Goal: Information Seeking & Learning: Learn about a topic

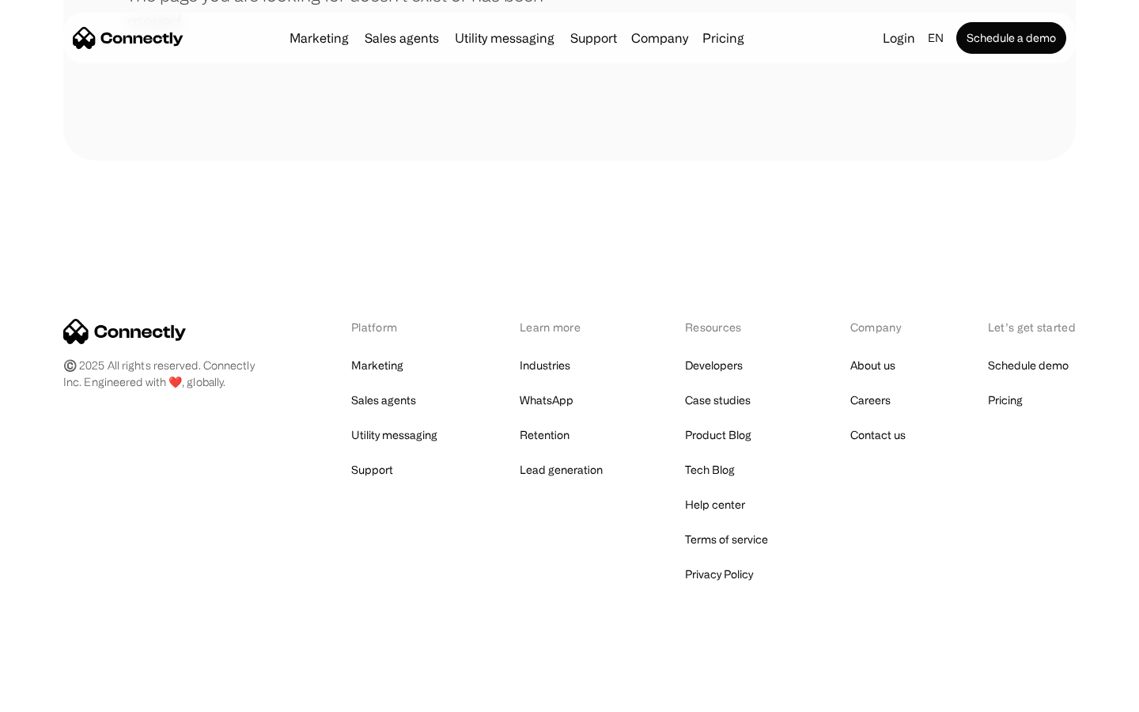
scroll to position [289, 0]
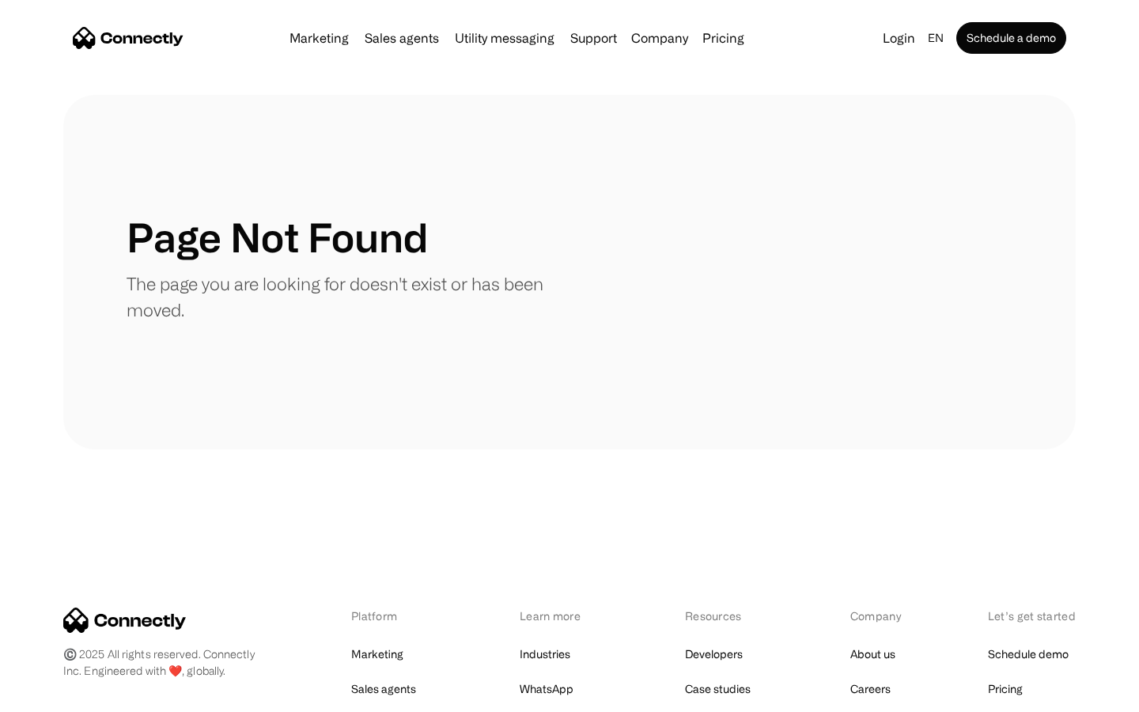
scroll to position [289, 0]
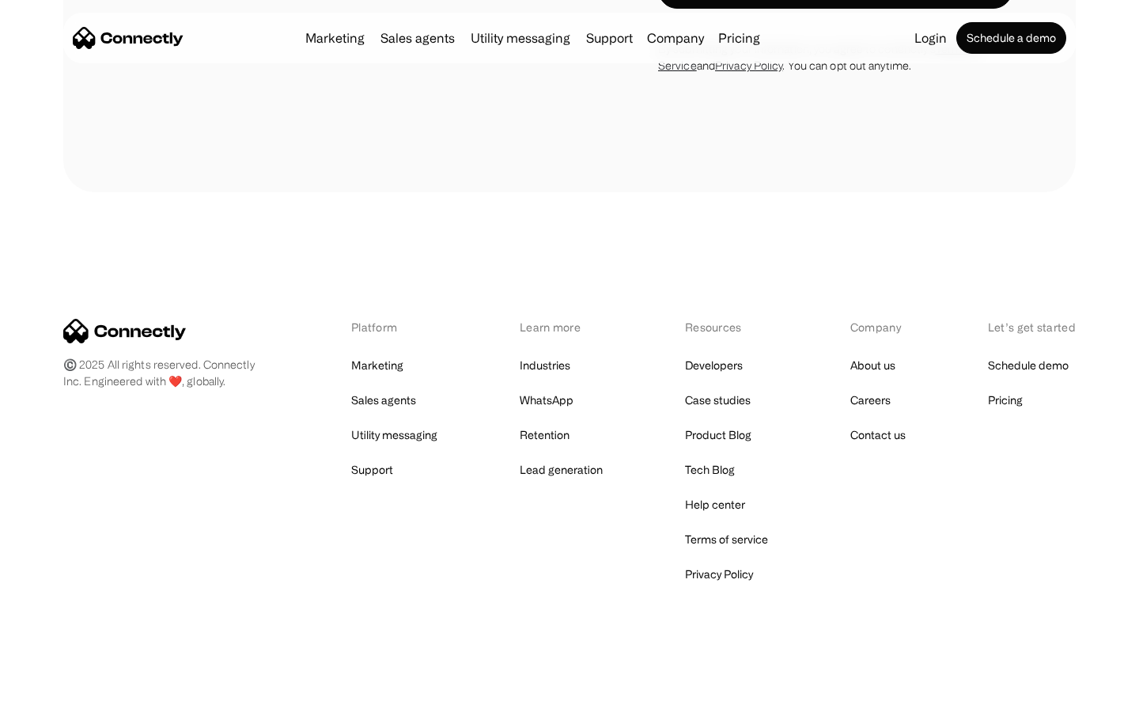
scroll to position [2675, 0]
